Goal: Task Accomplishment & Management: Manage account settings

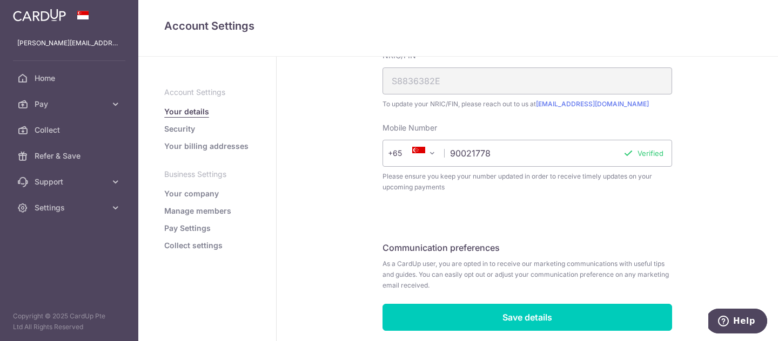
scroll to position [378, 0]
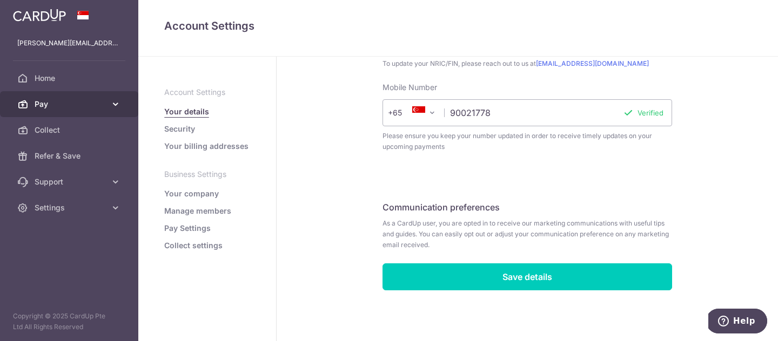
click at [62, 101] on span "Pay" at bounding box center [70, 104] width 71 height 11
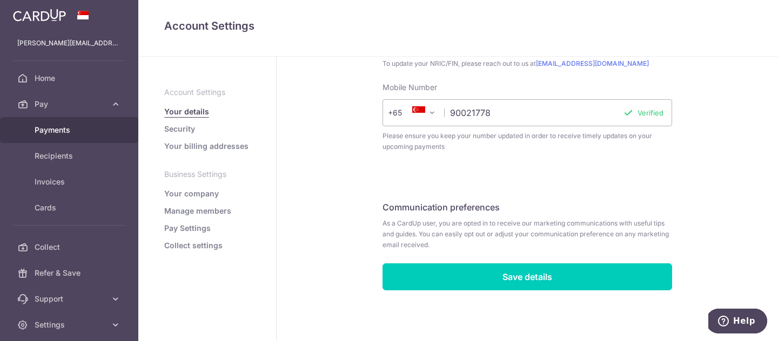
click at [50, 137] on link "Payments" at bounding box center [69, 130] width 138 height 26
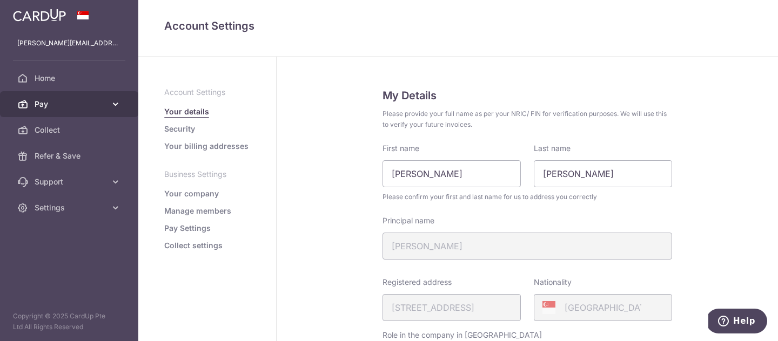
click at [66, 110] on link "Pay" at bounding box center [69, 104] width 138 height 26
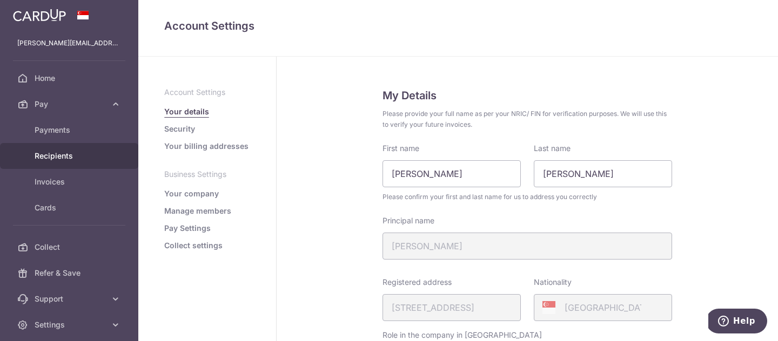
click at [71, 155] on span "Recipients" at bounding box center [70, 156] width 71 height 11
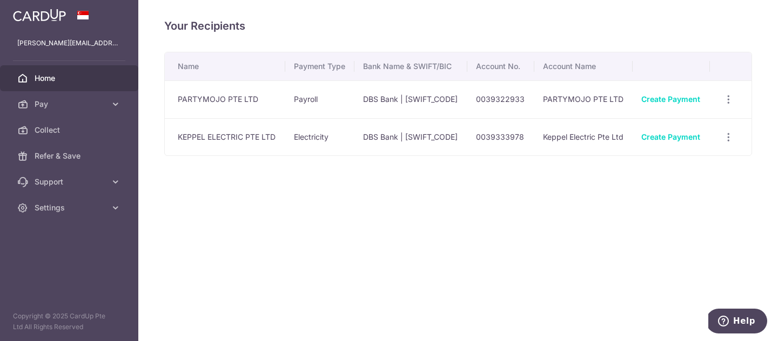
click at [38, 79] on span "Home" at bounding box center [70, 78] width 71 height 11
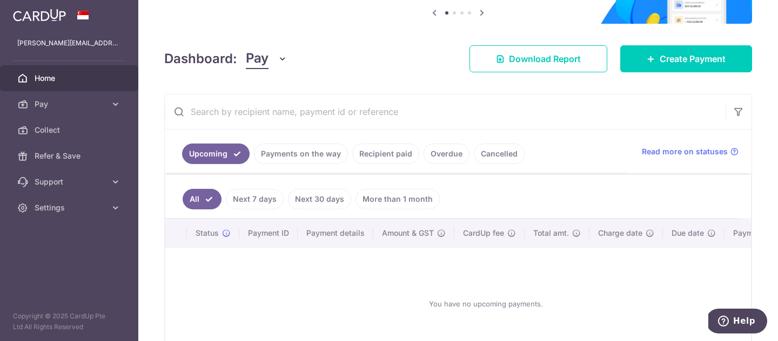
scroll to position [186, 0]
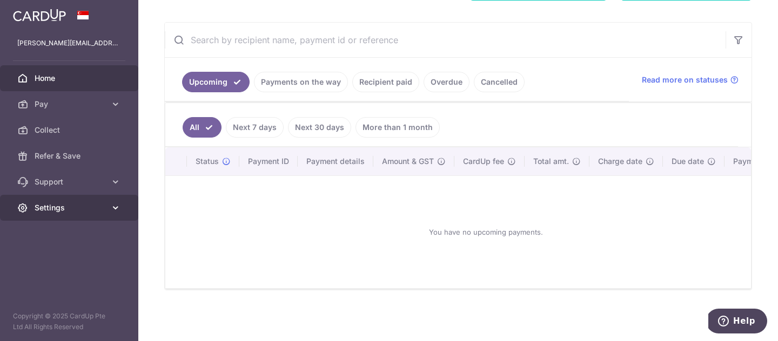
click at [70, 205] on span "Settings" at bounding box center [70, 208] width 71 height 11
click at [245, 259] on div "You have no upcoming payments." at bounding box center [485, 232] width 615 height 95
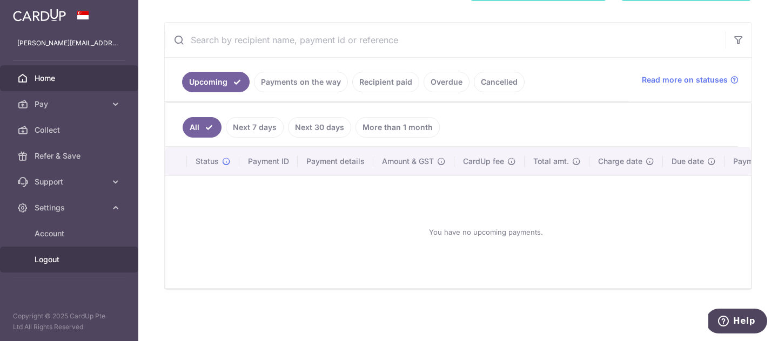
click at [55, 254] on span "Logout" at bounding box center [70, 259] width 71 height 11
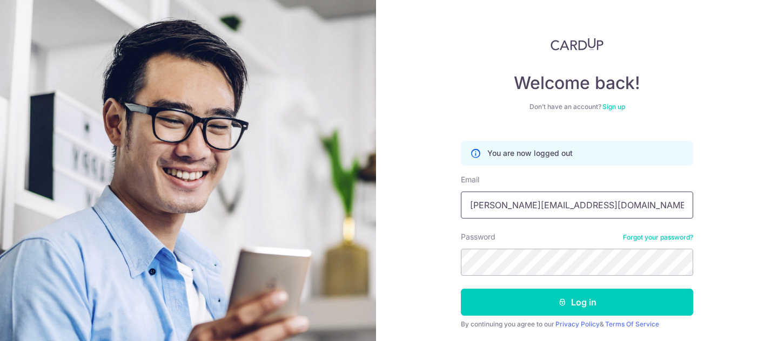
click at [585, 196] on input "[PERSON_NAME][EMAIL_ADDRESS][DOMAIN_NAME]" at bounding box center [577, 205] width 232 height 27
type input "[EMAIL_ADDRESS][DOMAIN_NAME]"
click at [582, 287] on form "You are now logged out Email [EMAIL_ADDRESS][DOMAIN_NAME] Password Forgot your …" at bounding box center [577, 248] width 232 height 231
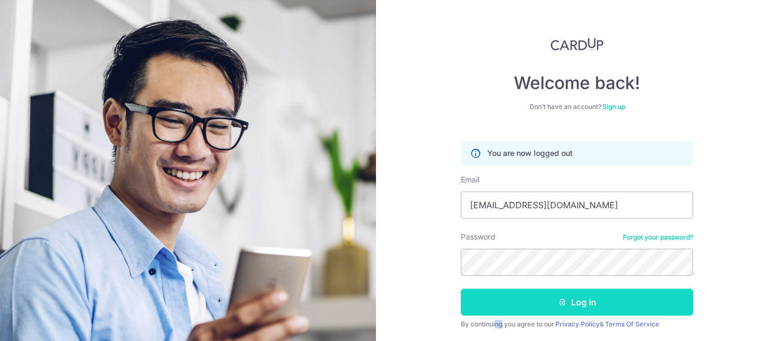
drag, startPoint x: 580, startPoint y: 294, endPoint x: 576, endPoint y: 289, distance: 6.5
click at [580, 294] on button "Log in" at bounding box center [577, 302] width 232 height 27
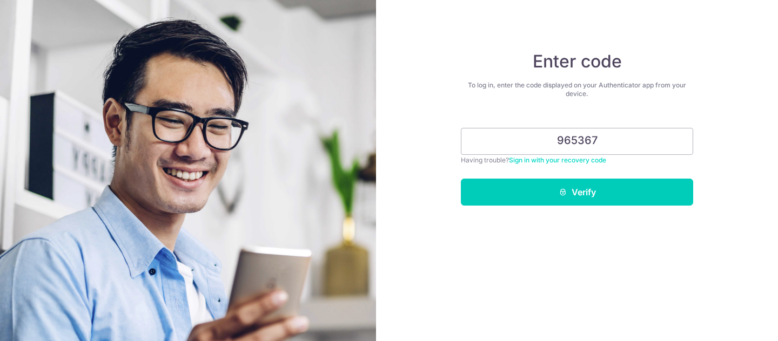
type input "965367"
click at [461, 179] on button "Verify" at bounding box center [577, 192] width 232 height 27
